Goal: Complete application form

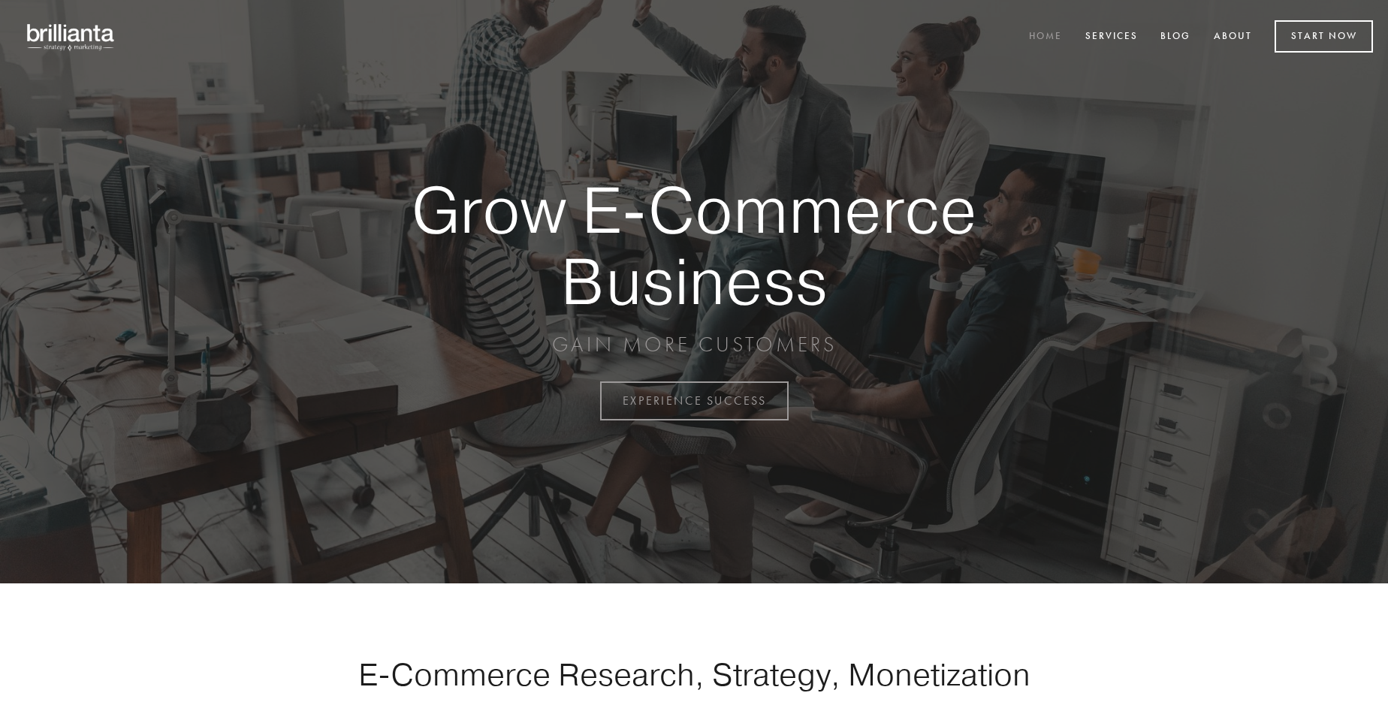
scroll to position [3938, 0]
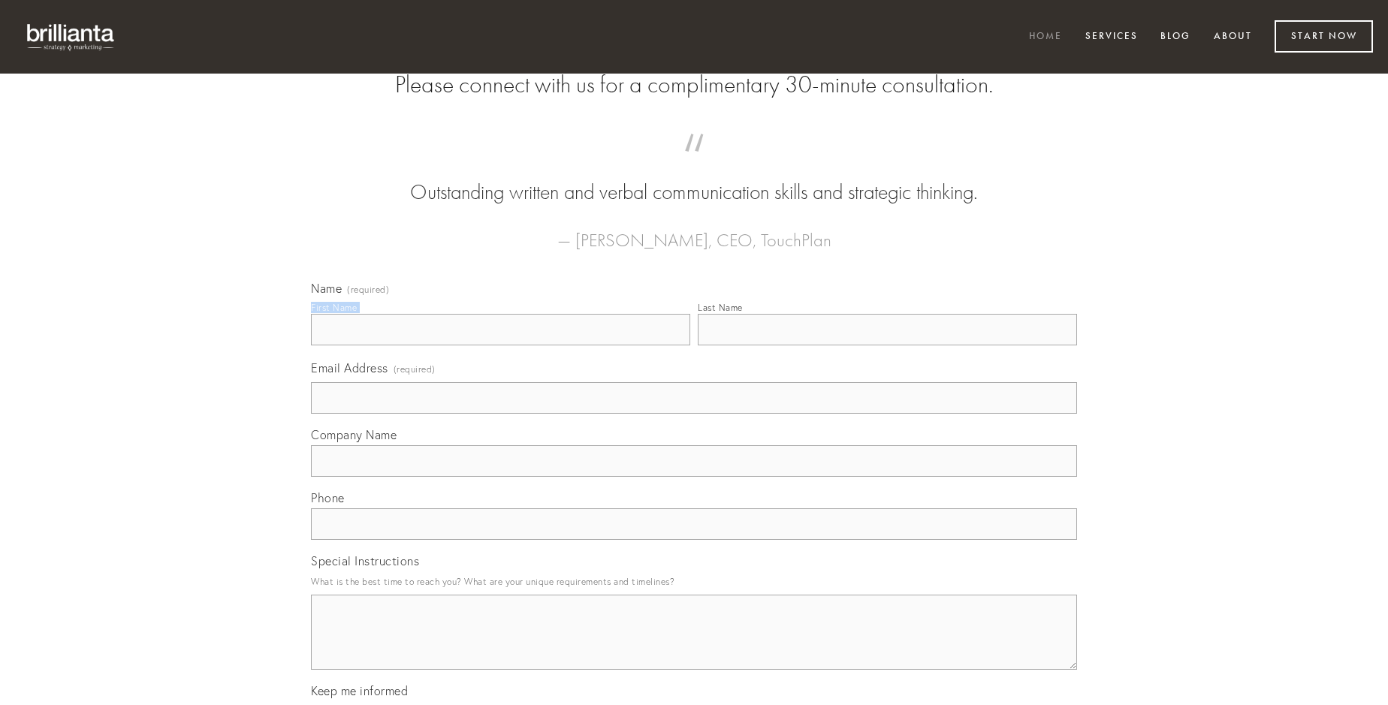
type input "[PERSON_NAME]"
click at [887, 346] on input "Last Name" at bounding box center [887, 330] width 379 height 32
type input "[PERSON_NAME]"
click at [694, 414] on input "Email Address (required)" at bounding box center [694, 398] width 766 height 32
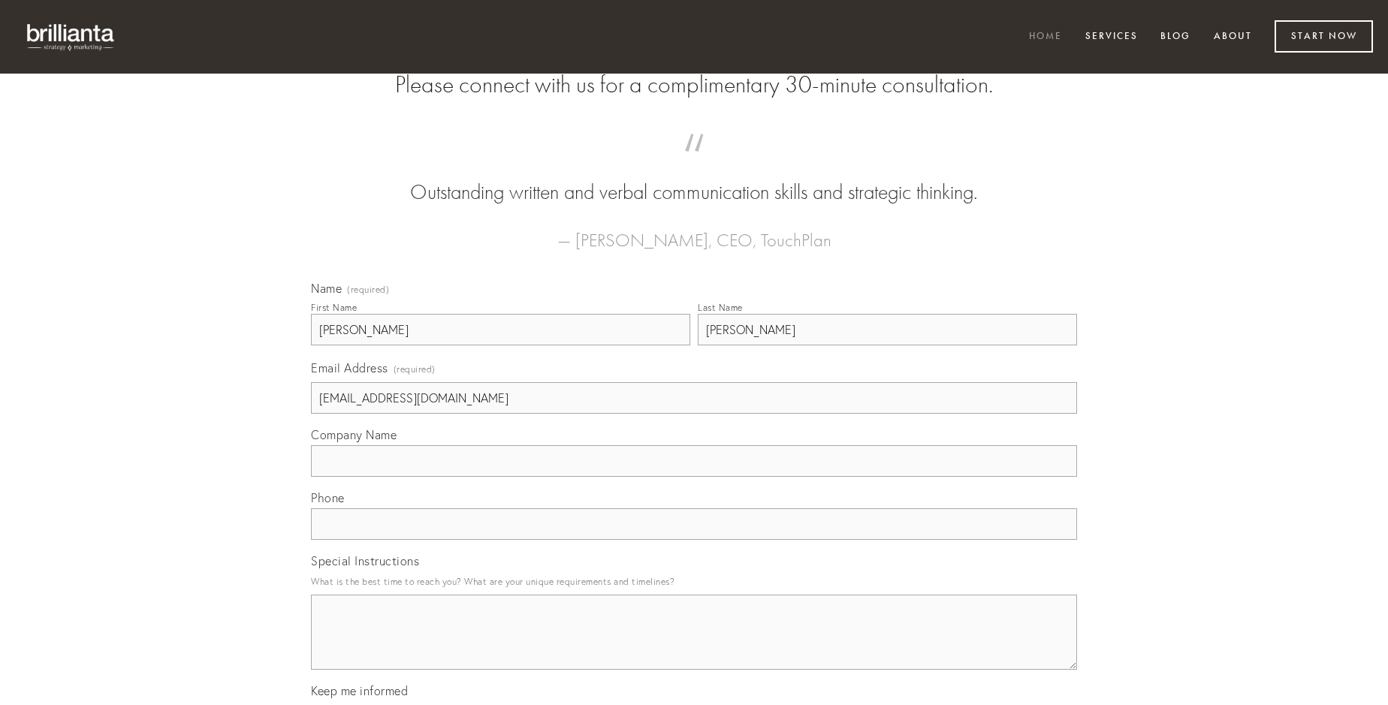
type input "[EMAIL_ADDRESS][DOMAIN_NAME]"
click at [694, 477] on input "Company Name" at bounding box center [694, 461] width 766 height 32
type input "apud"
click at [694, 540] on input "text" at bounding box center [694, 525] width 766 height 32
click at [694, 646] on textarea "Special Instructions" at bounding box center [694, 632] width 766 height 75
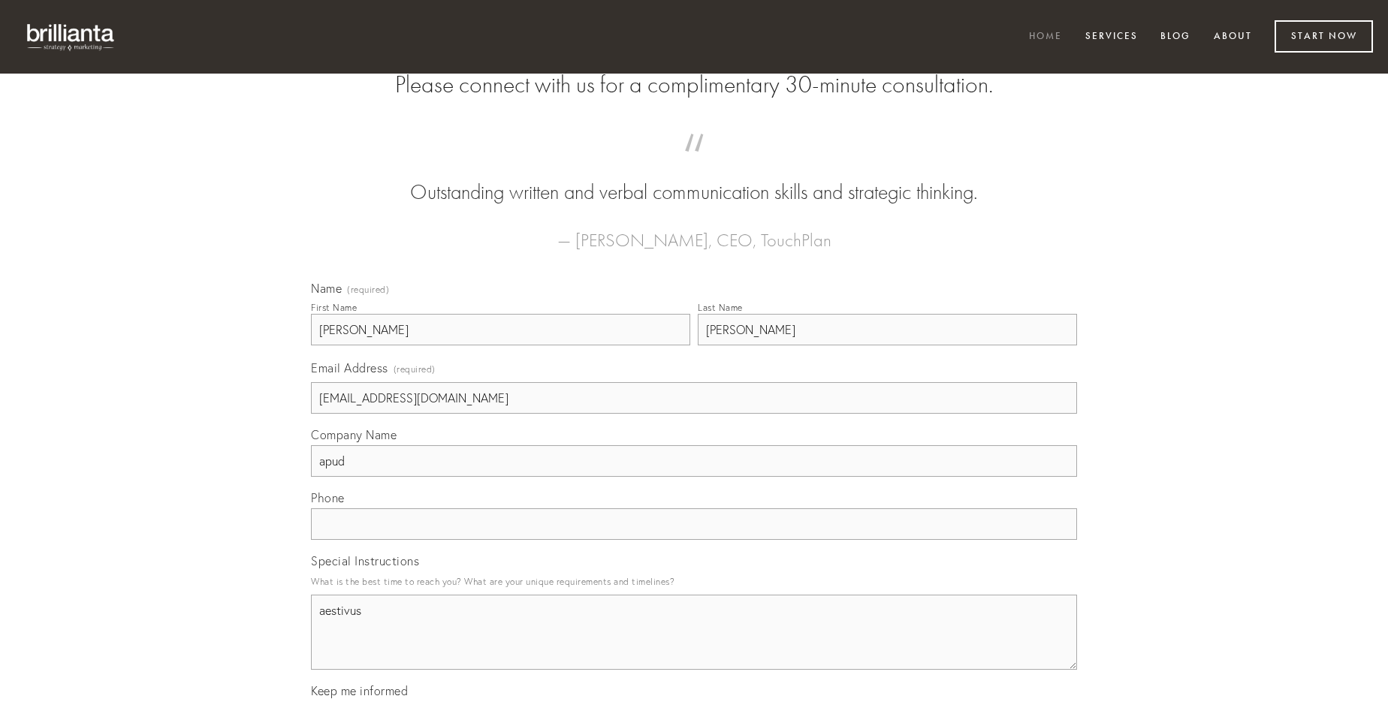
type textarea "aestivus"
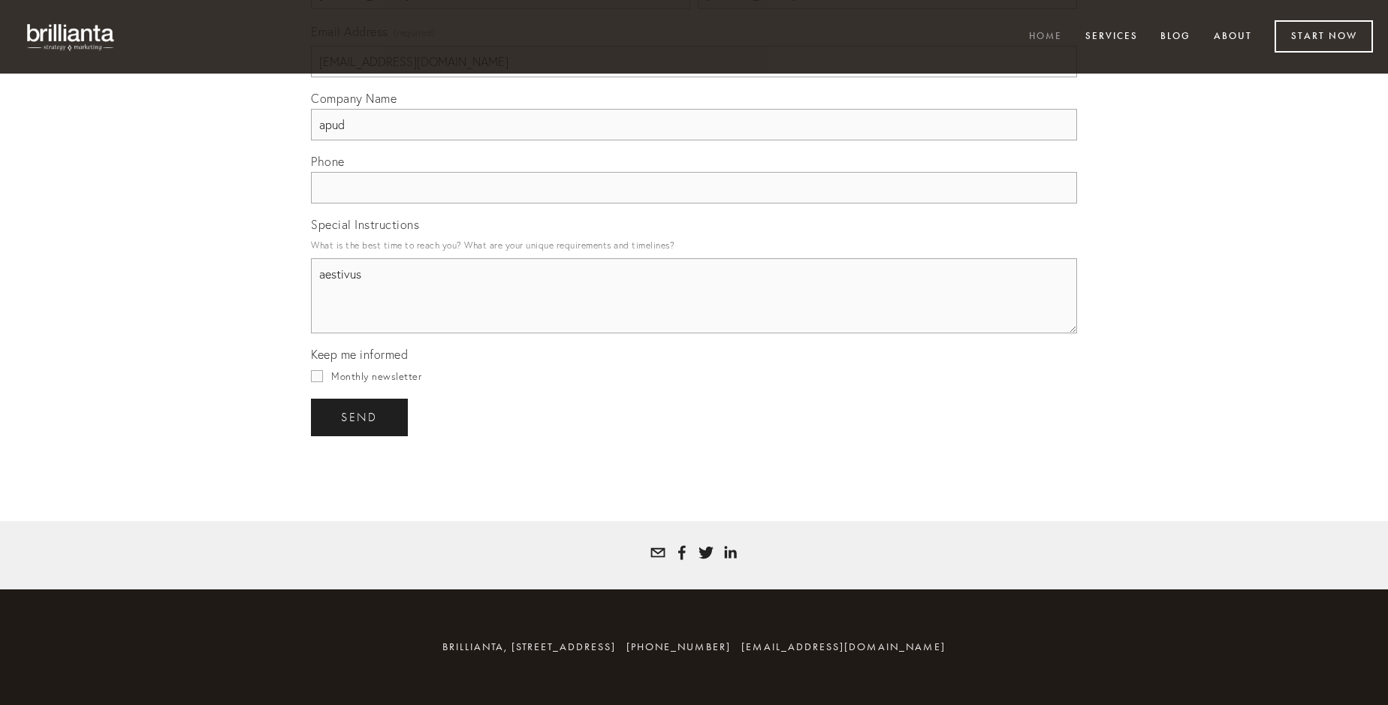
click at [361, 417] on span "send" at bounding box center [359, 418] width 37 height 14
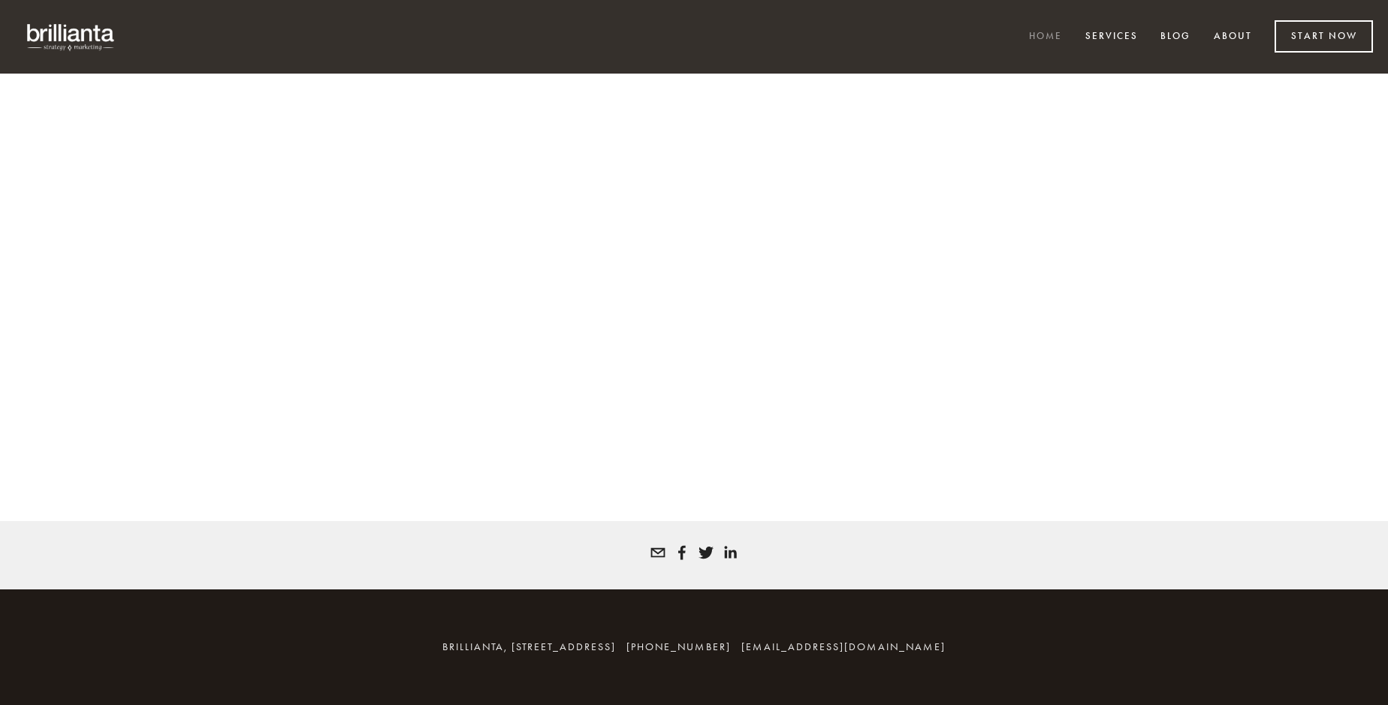
scroll to position [3917, 0]
